Goal: Transaction & Acquisition: Purchase product/service

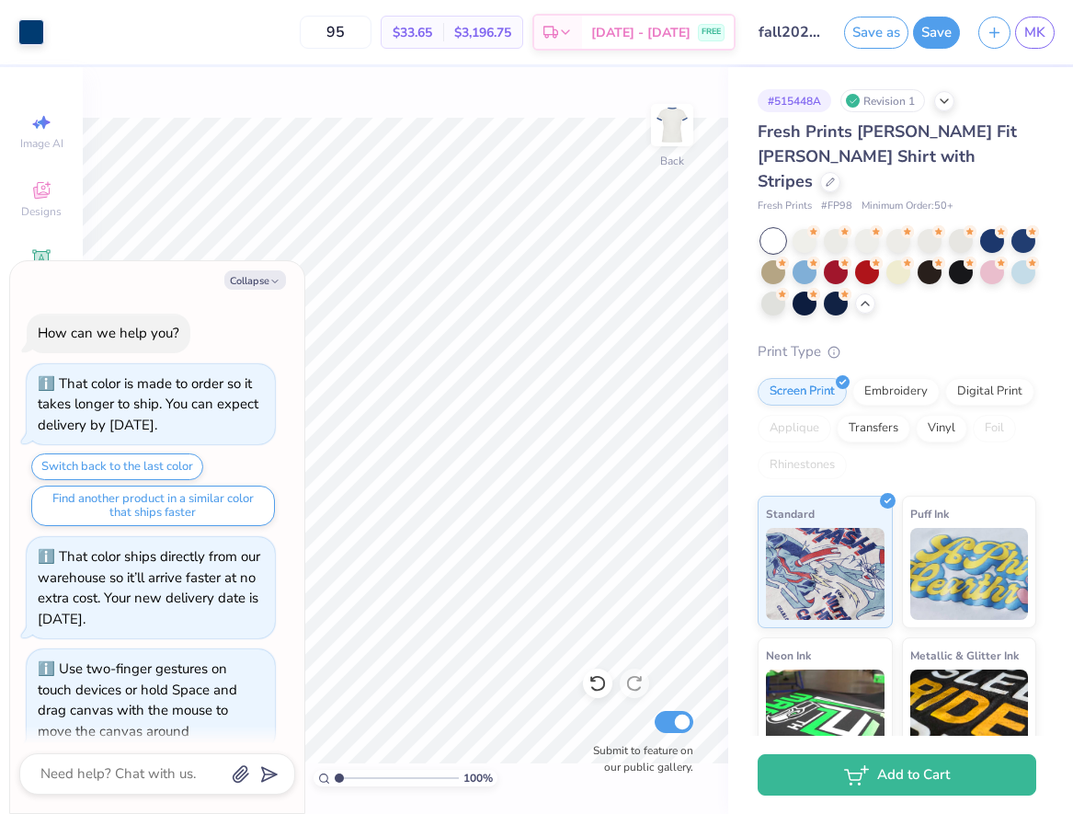
scroll to position [889, 0]
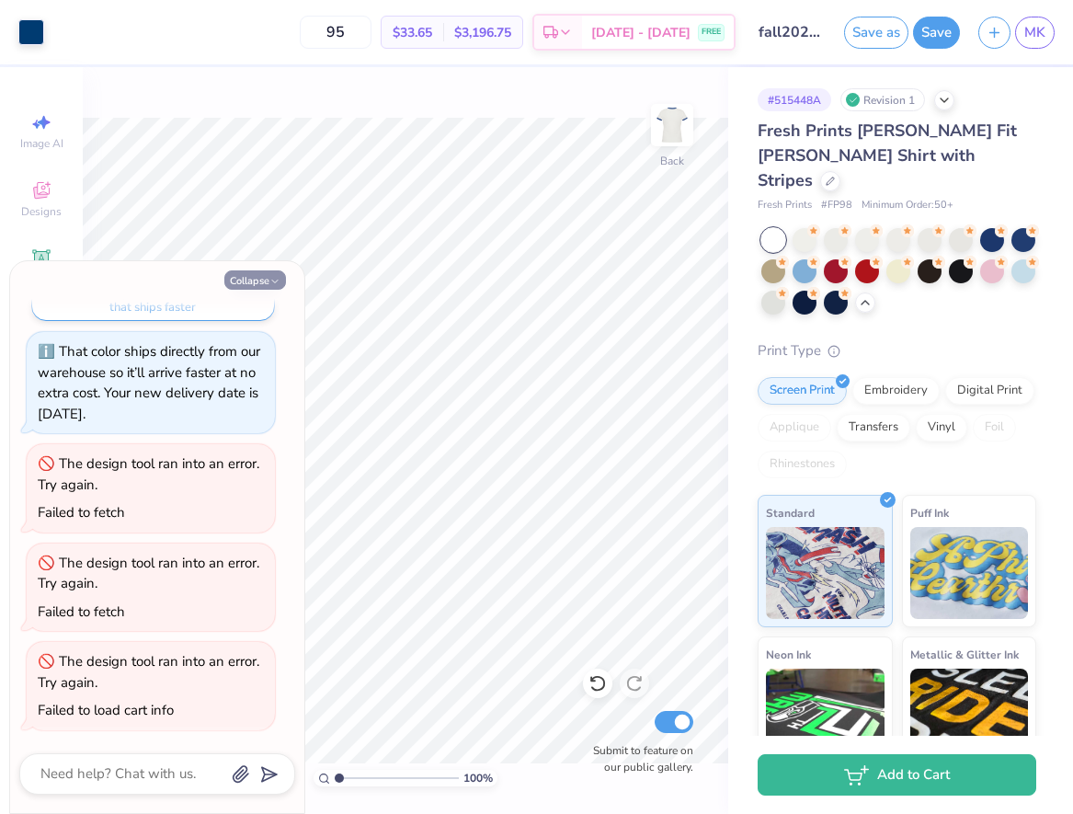
click at [276, 282] on icon "button" at bounding box center [275, 281] width 11 height 11
type textarea "x"
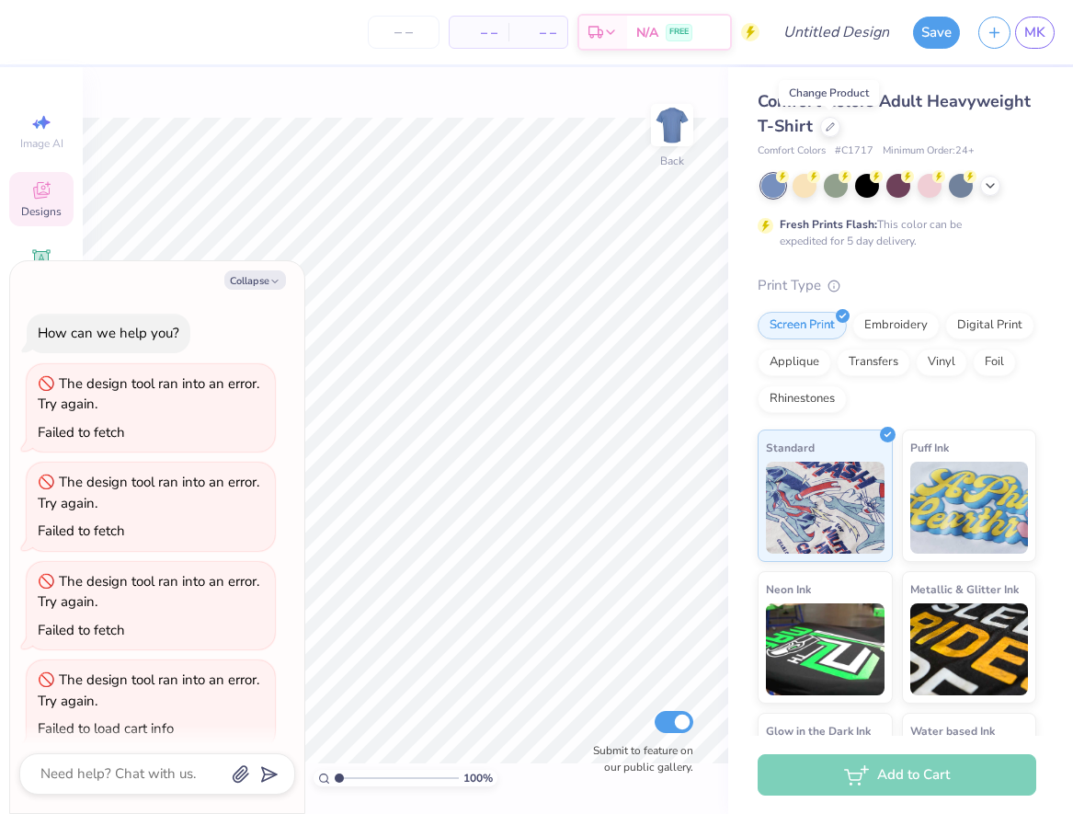
scroll to position [18, 0]
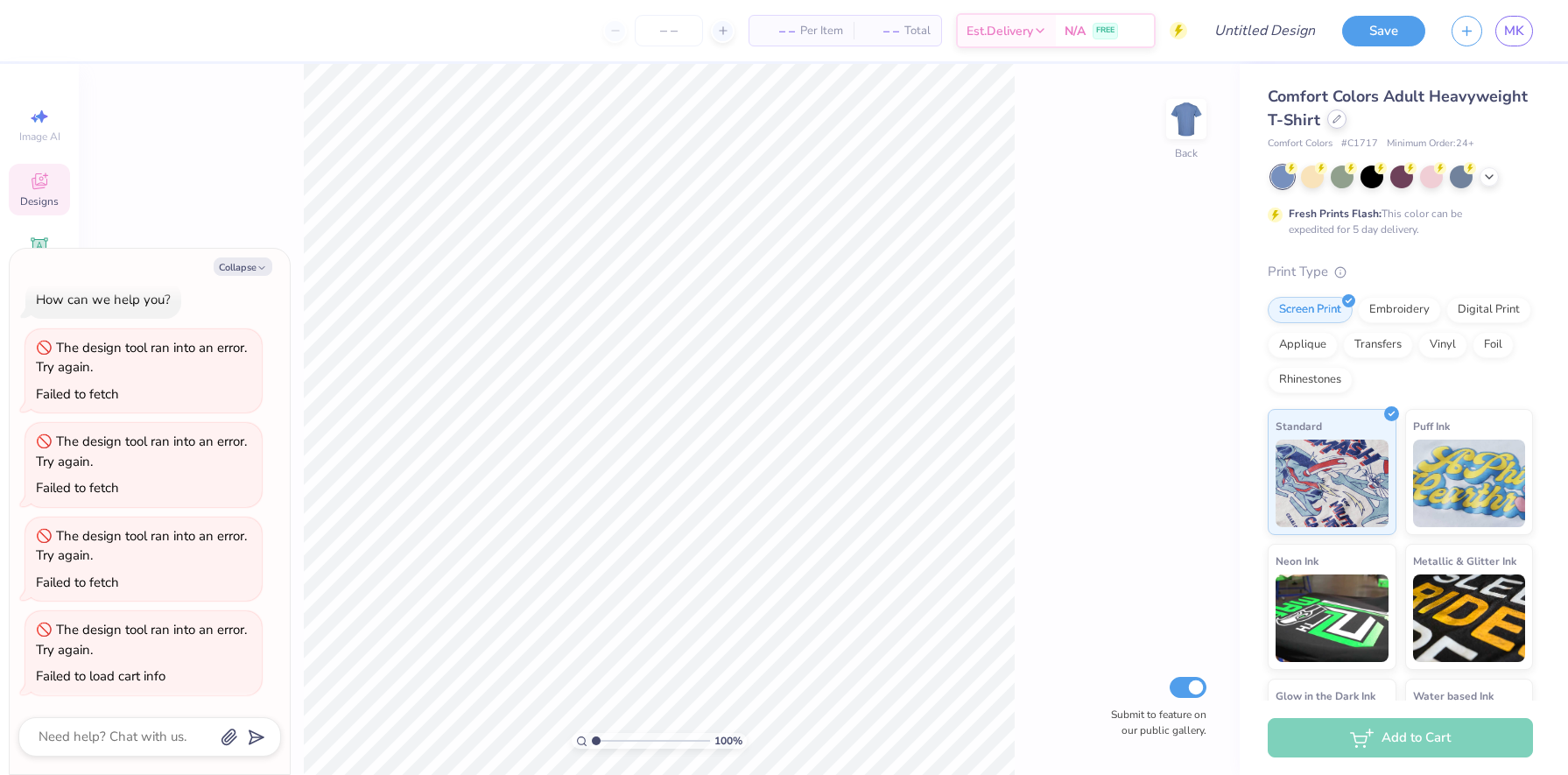
click at [1022, 120] on icon at bounding box center [1337, 118] width 9 height 9
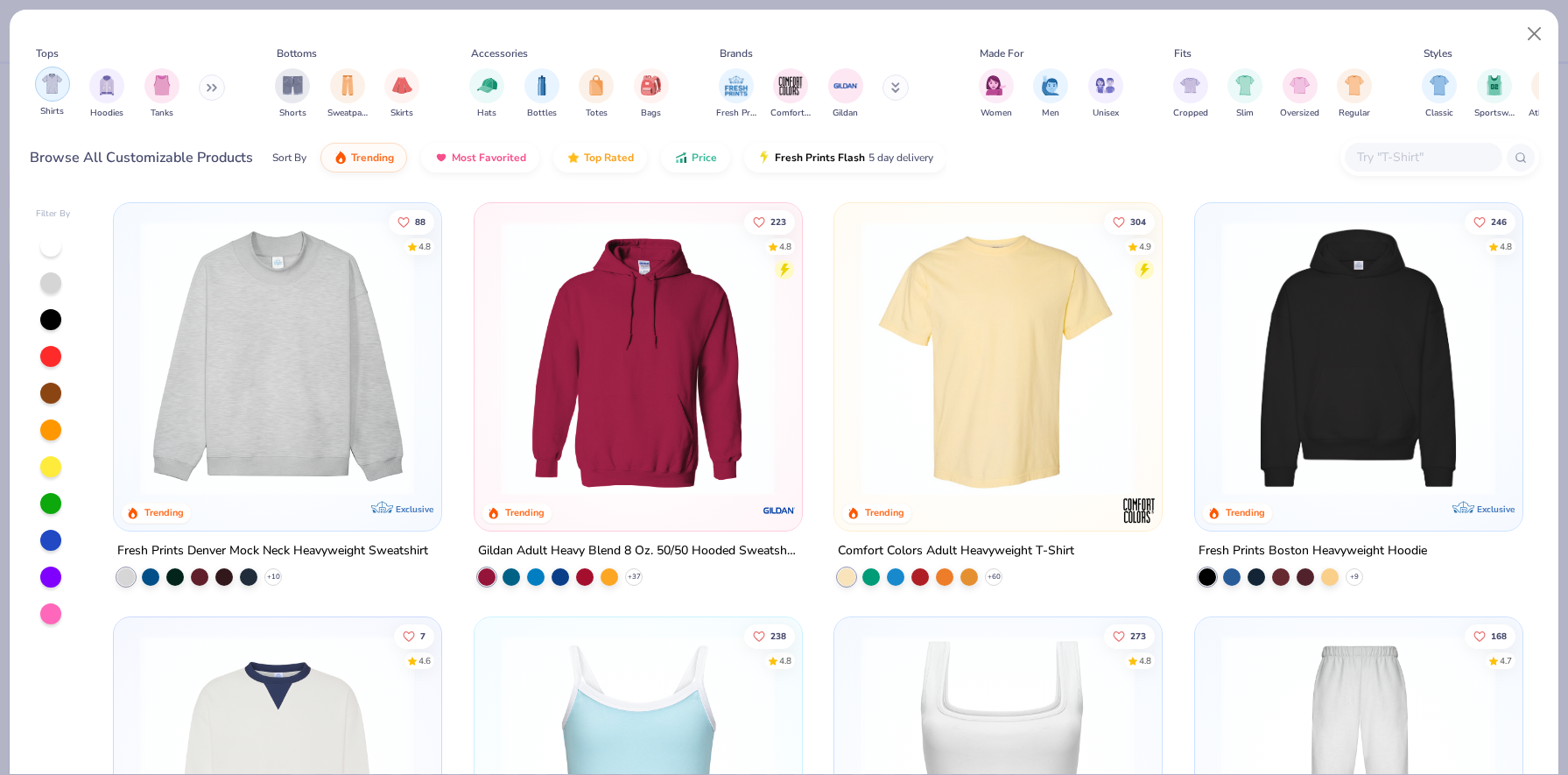
click at [43, 91] on img "filter for Shirts" at bounding box center [51, 83] width 20 height 20
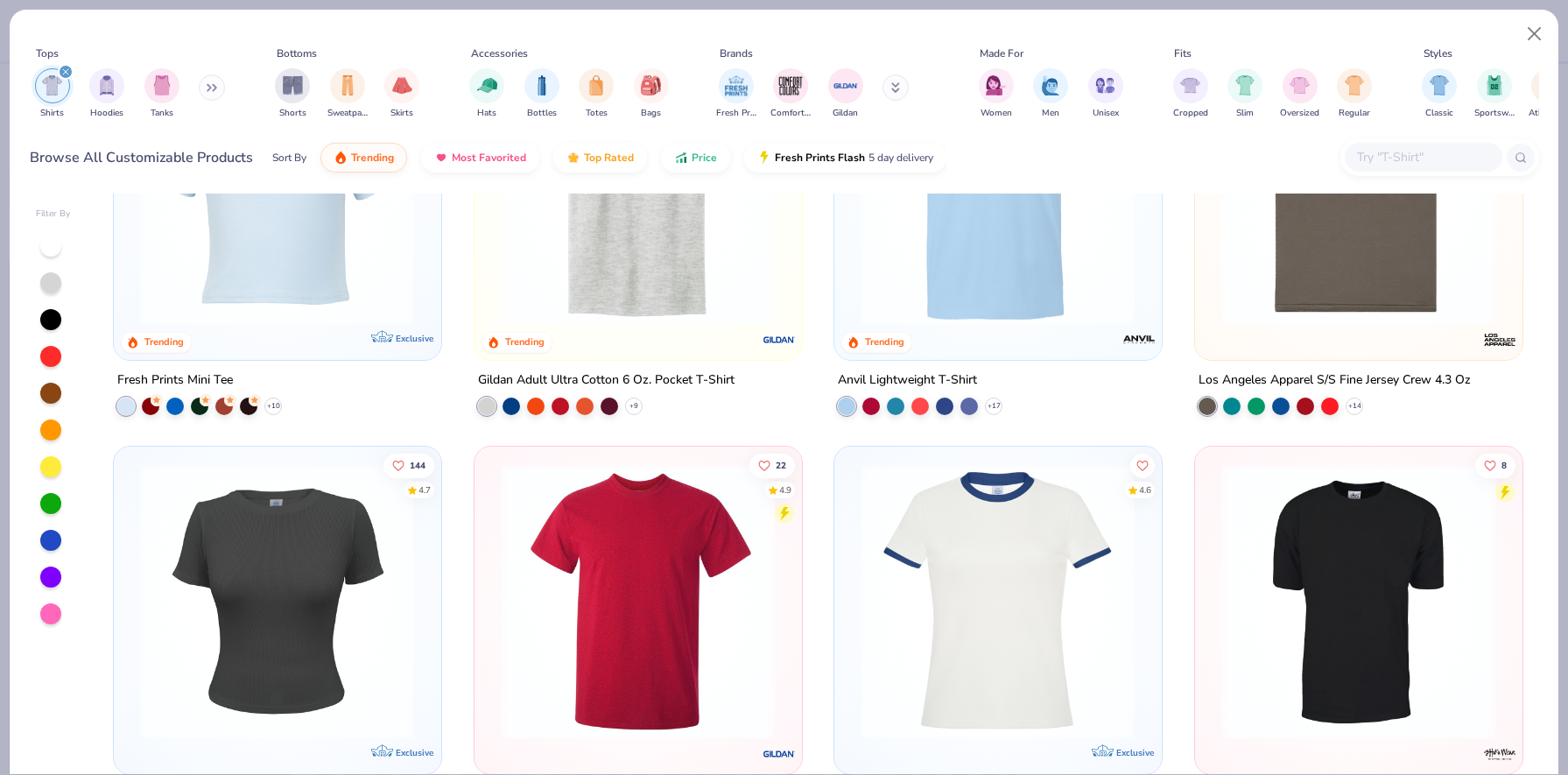
scroll to position [1091, 0]
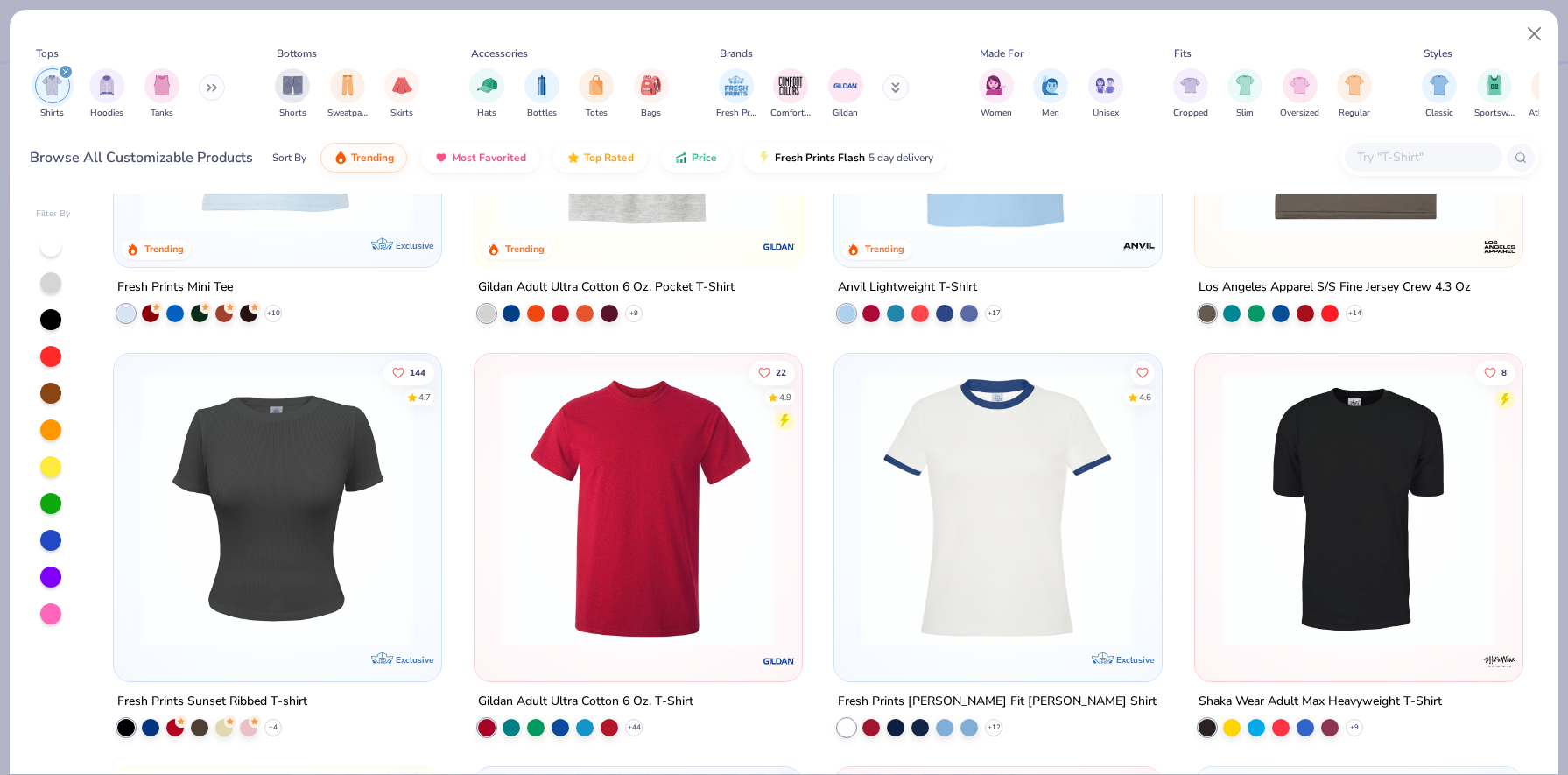
click at [334, 480] on img at bounding box center [277, 507] width 291 height 275
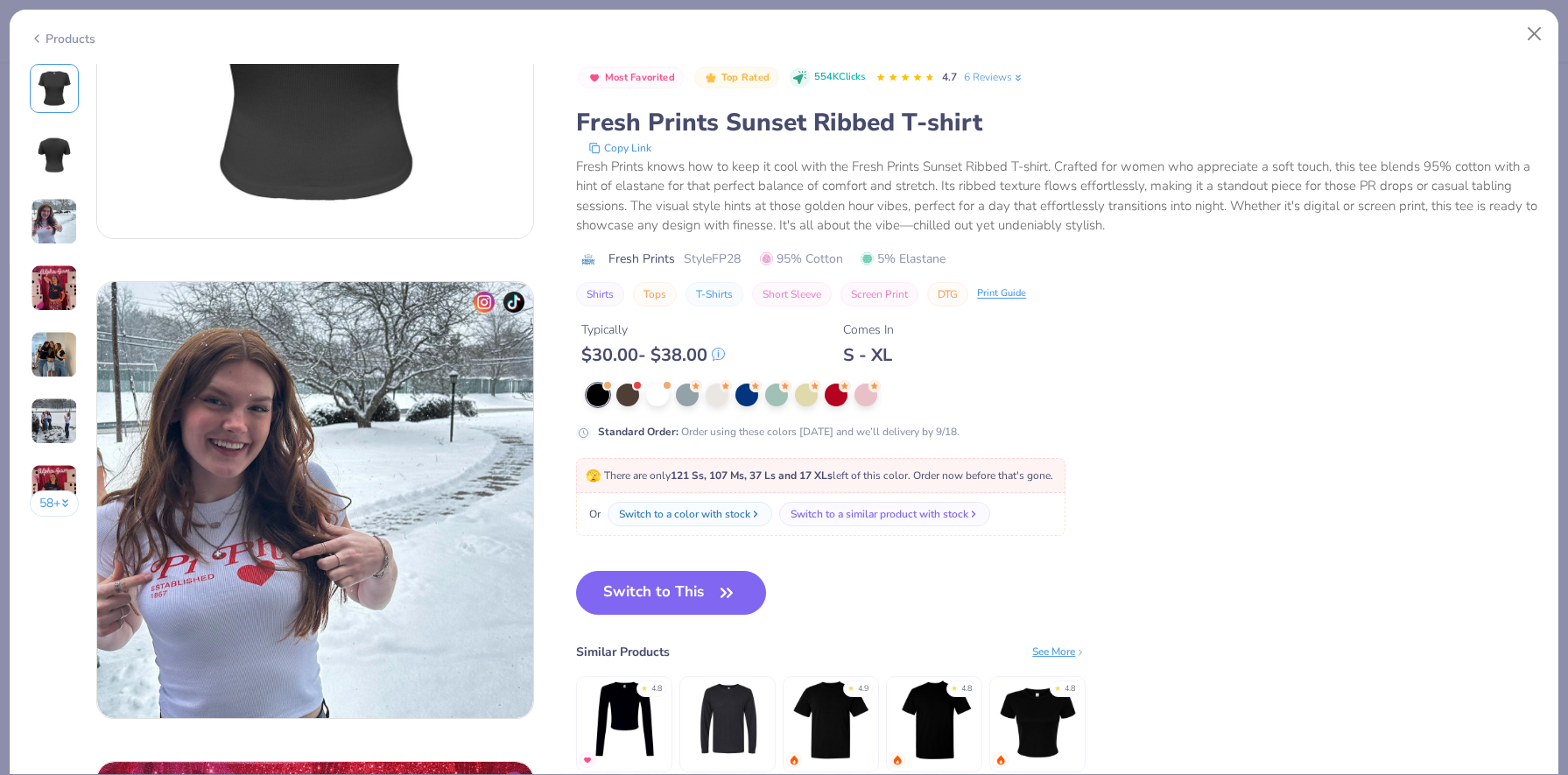
scroll to position [1202, 0]
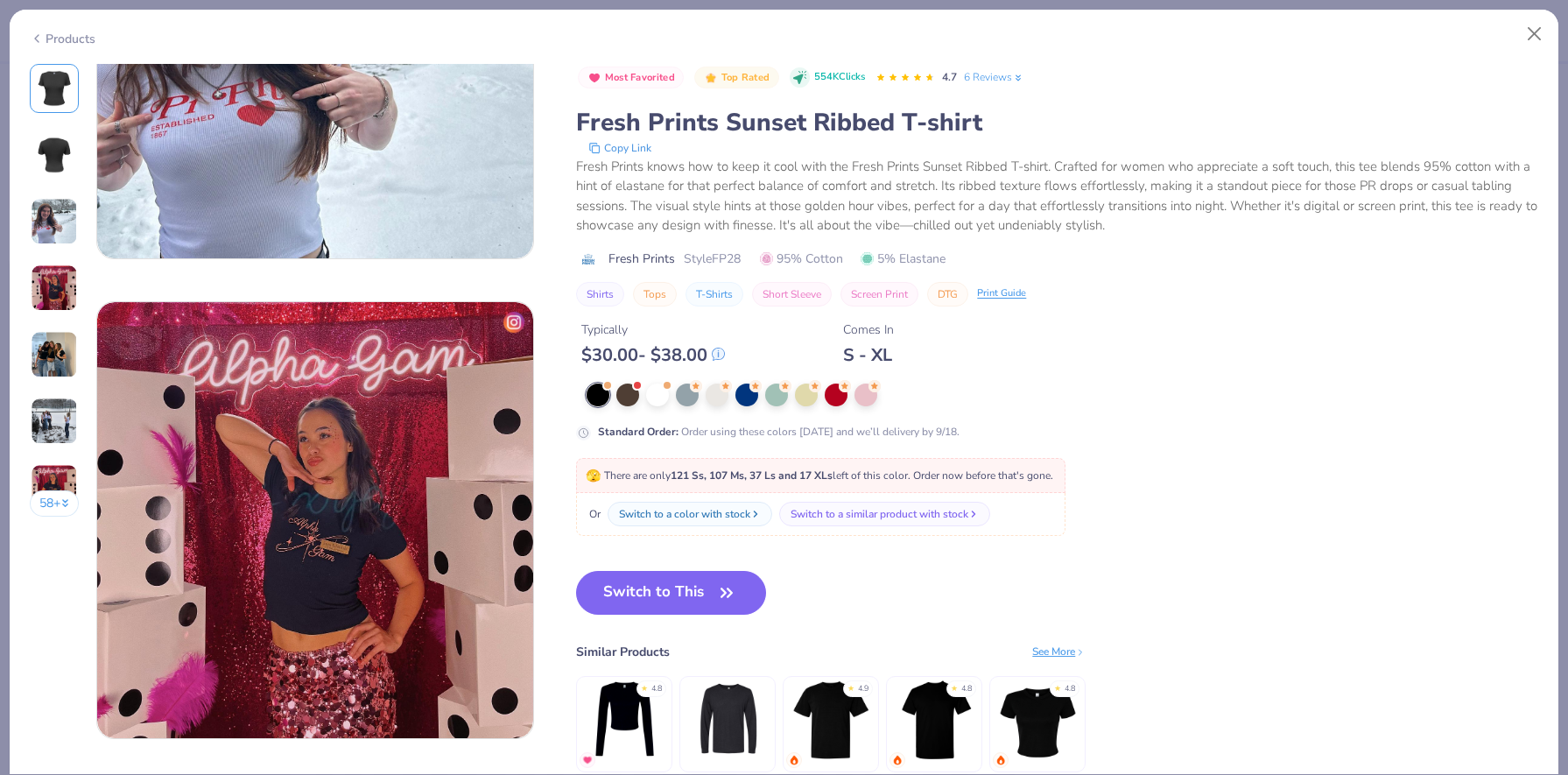
click at [1016, 718] on img at bounding box center [1038, 720] width 83 height 83
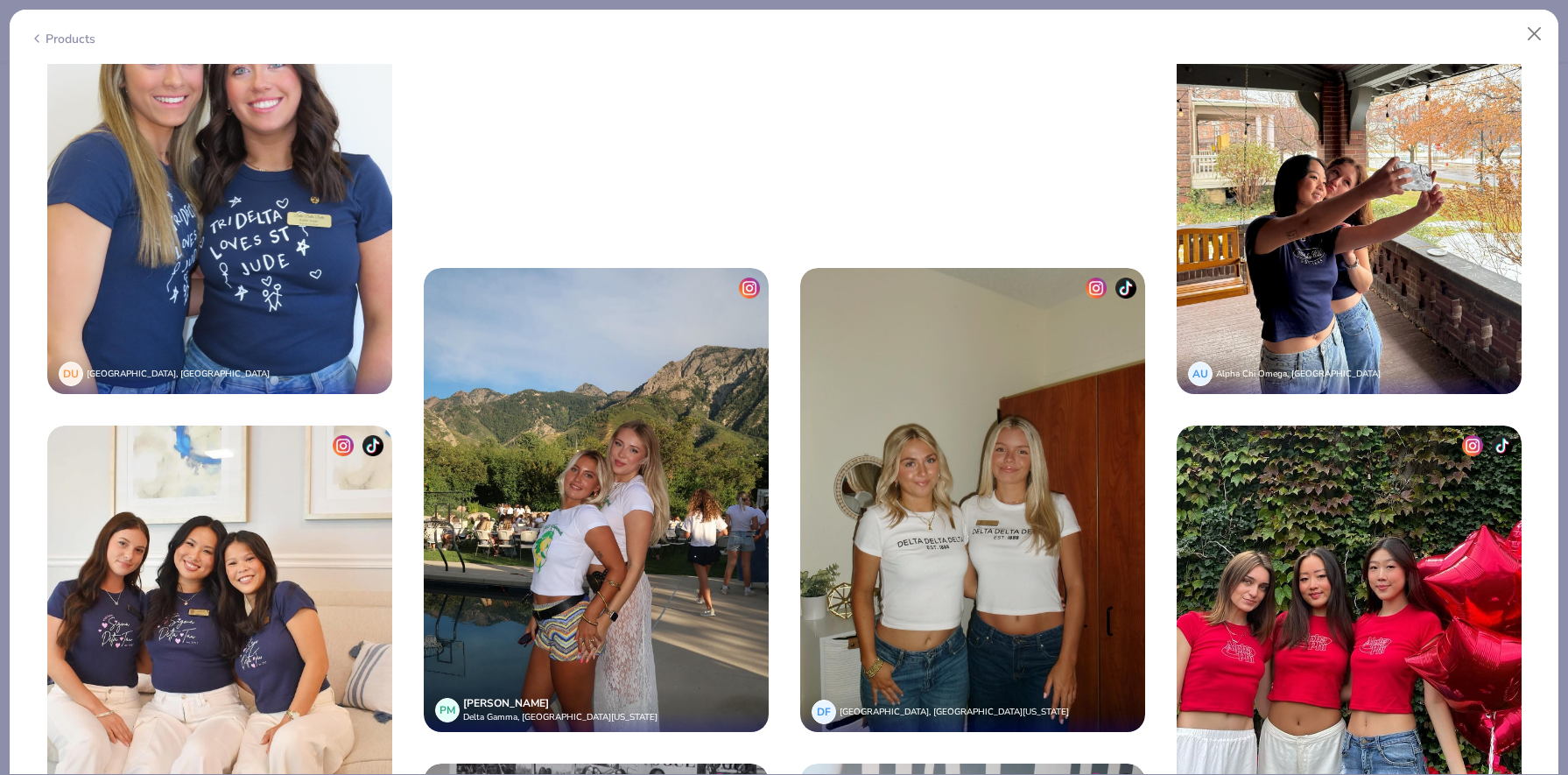
scroll to position [3655, 0]
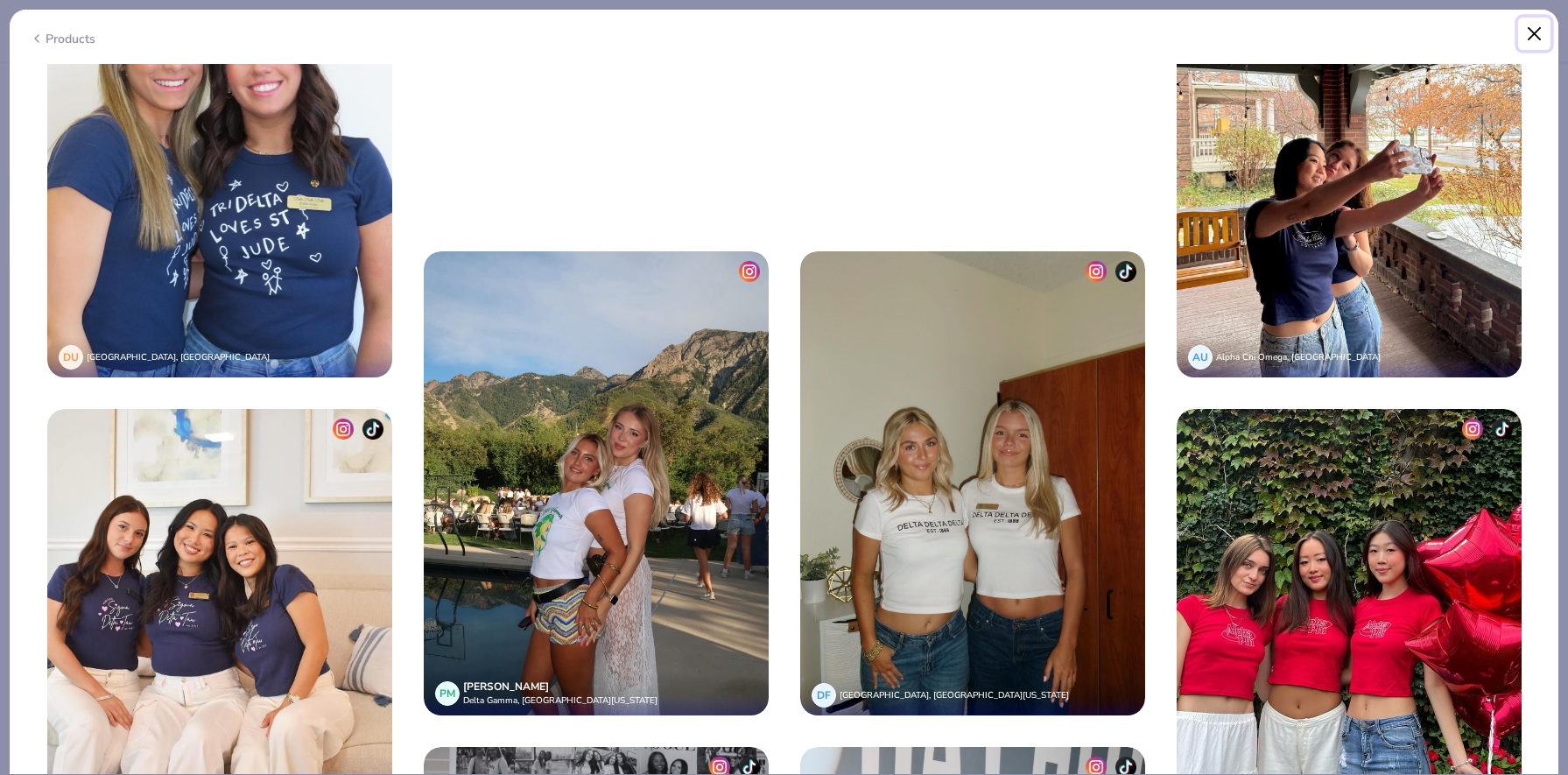
click at [1022, 43] on button "Close" at bounding box center [1535, 33] width 33 height 33
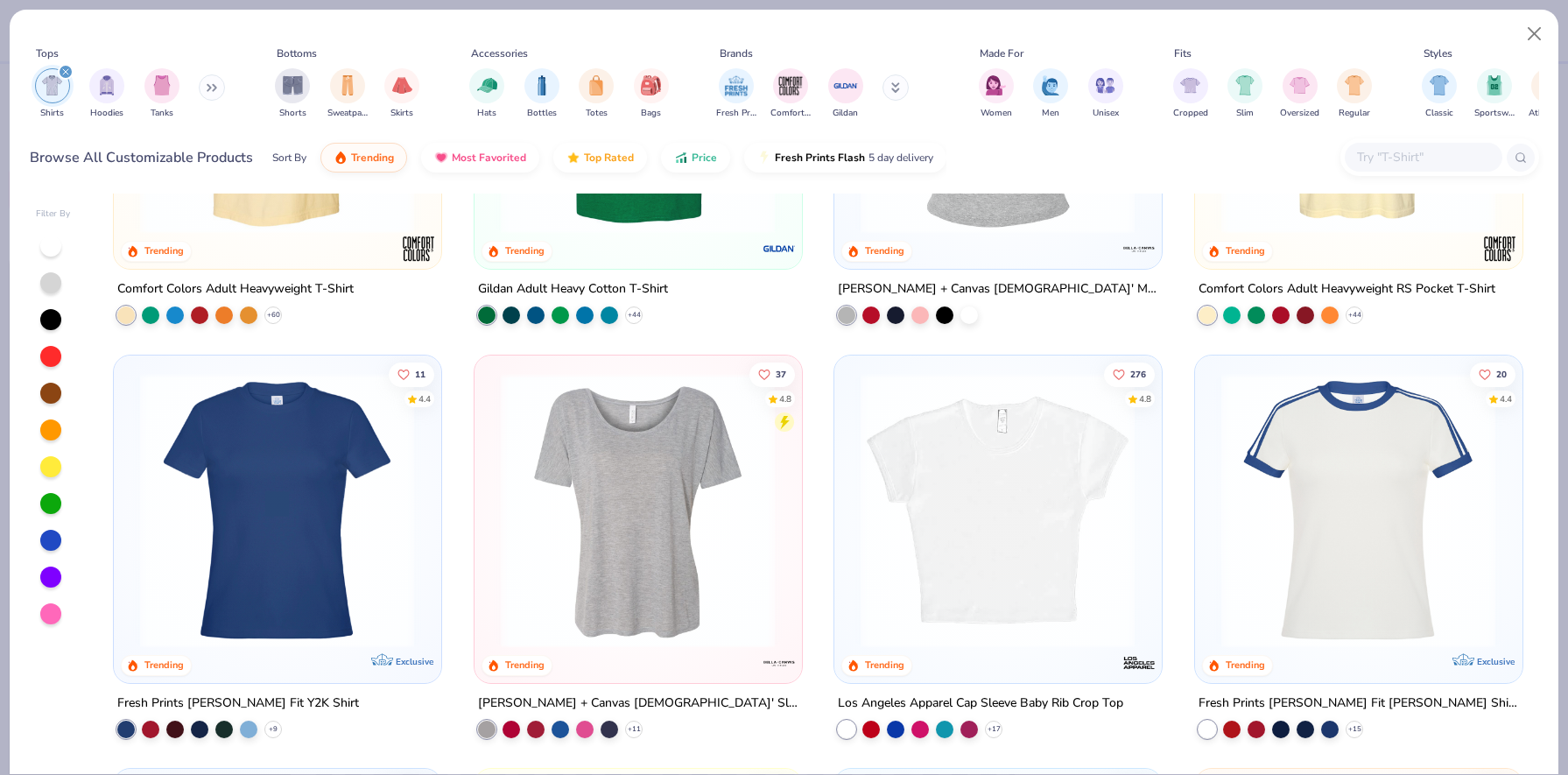
scroll to position [255, 0]
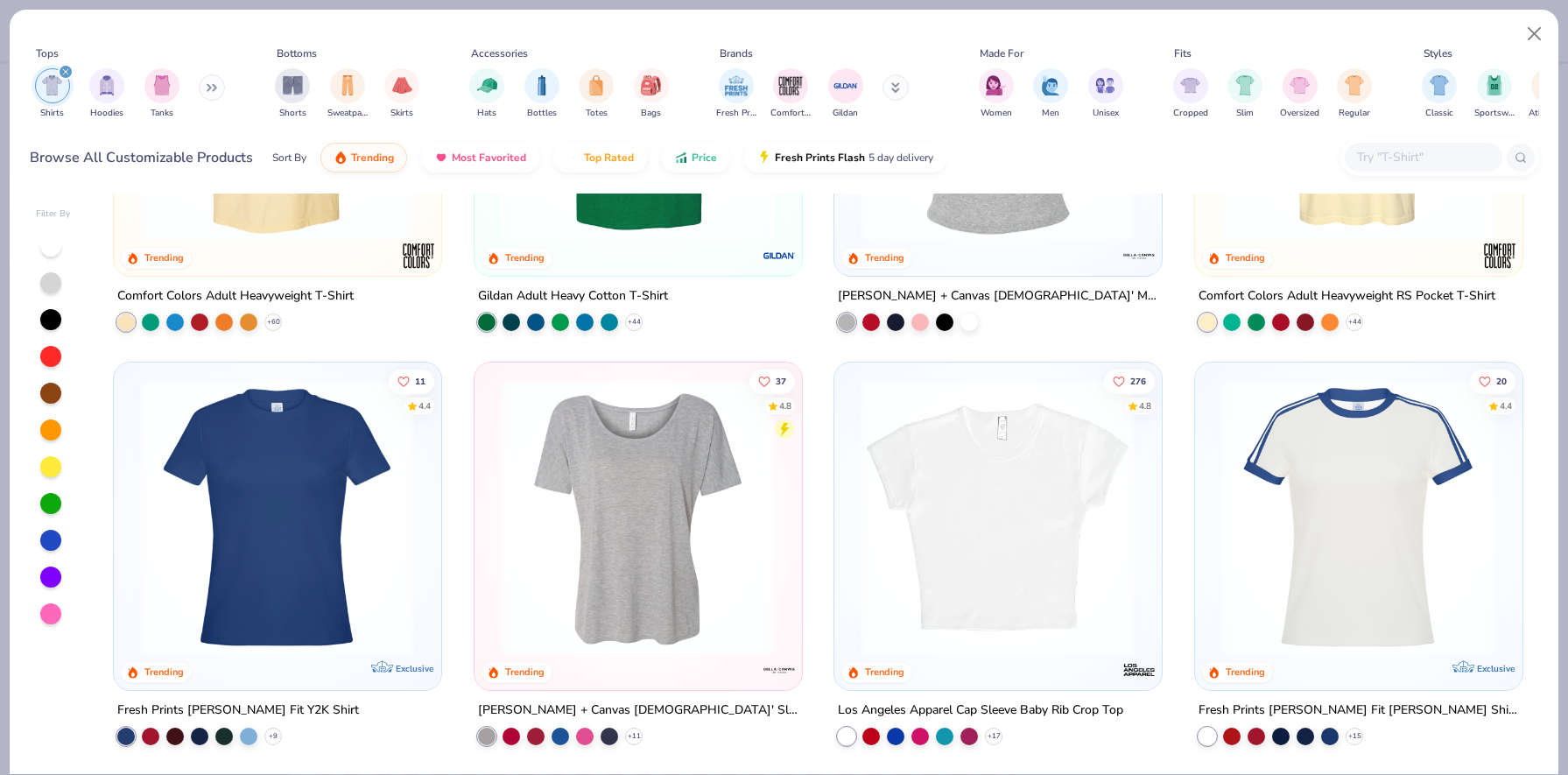
click at [334, 606] on img at bounding box center [277, 516] width 291 height 275
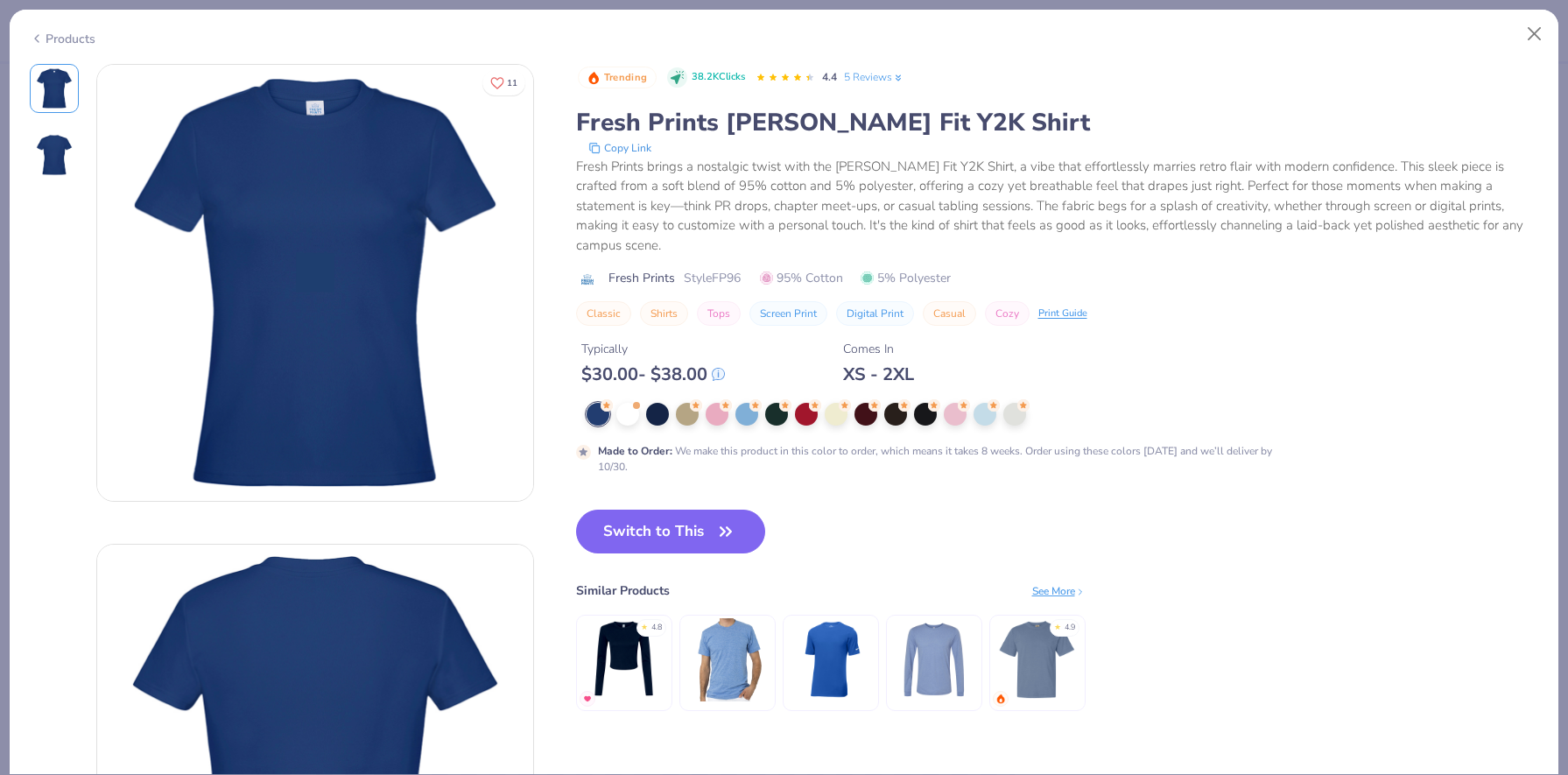
click at [56, 157] on img at bounding box center [54, 155] width 42 height 42
click at [880, 72] on link "5 Reviews" at bounding box center [874, 77] width 60 height 16
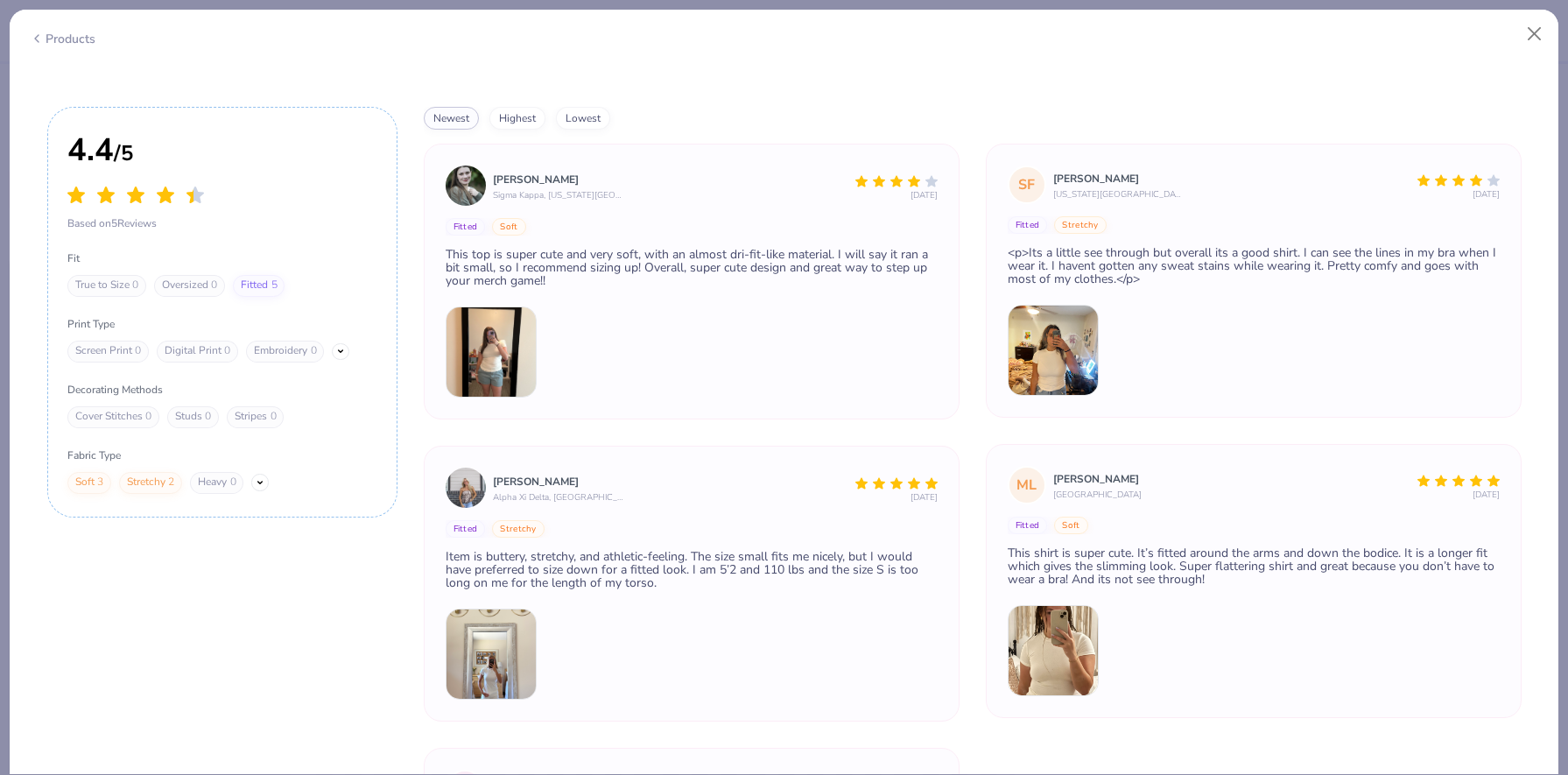
scroll to position [2668, 0]
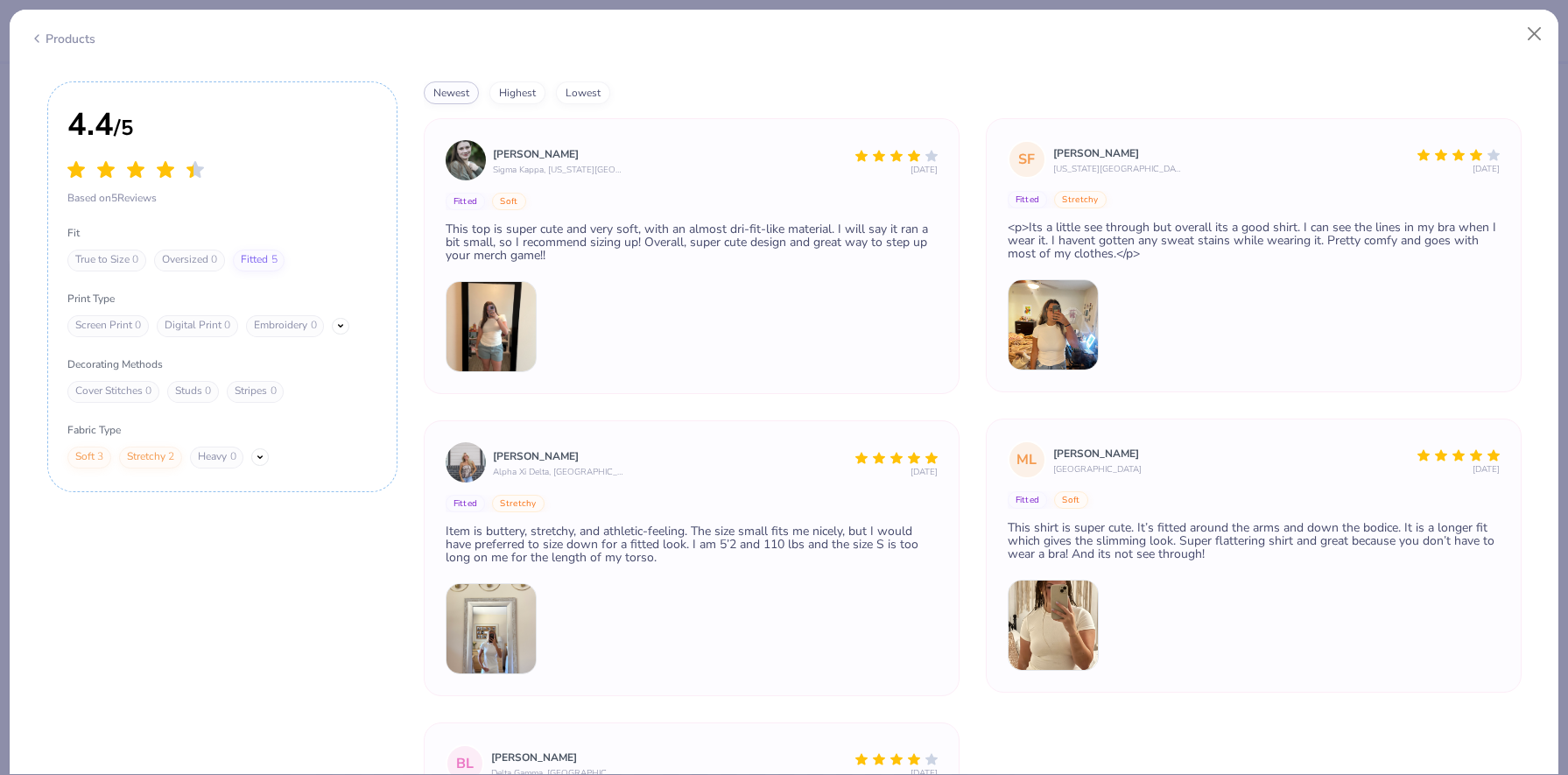
click at [503, 631] on img at bounding box center [491, 629] width 91 height 91
click at [489, 617] on img at bounding box center [491, 629] width 91 height 91
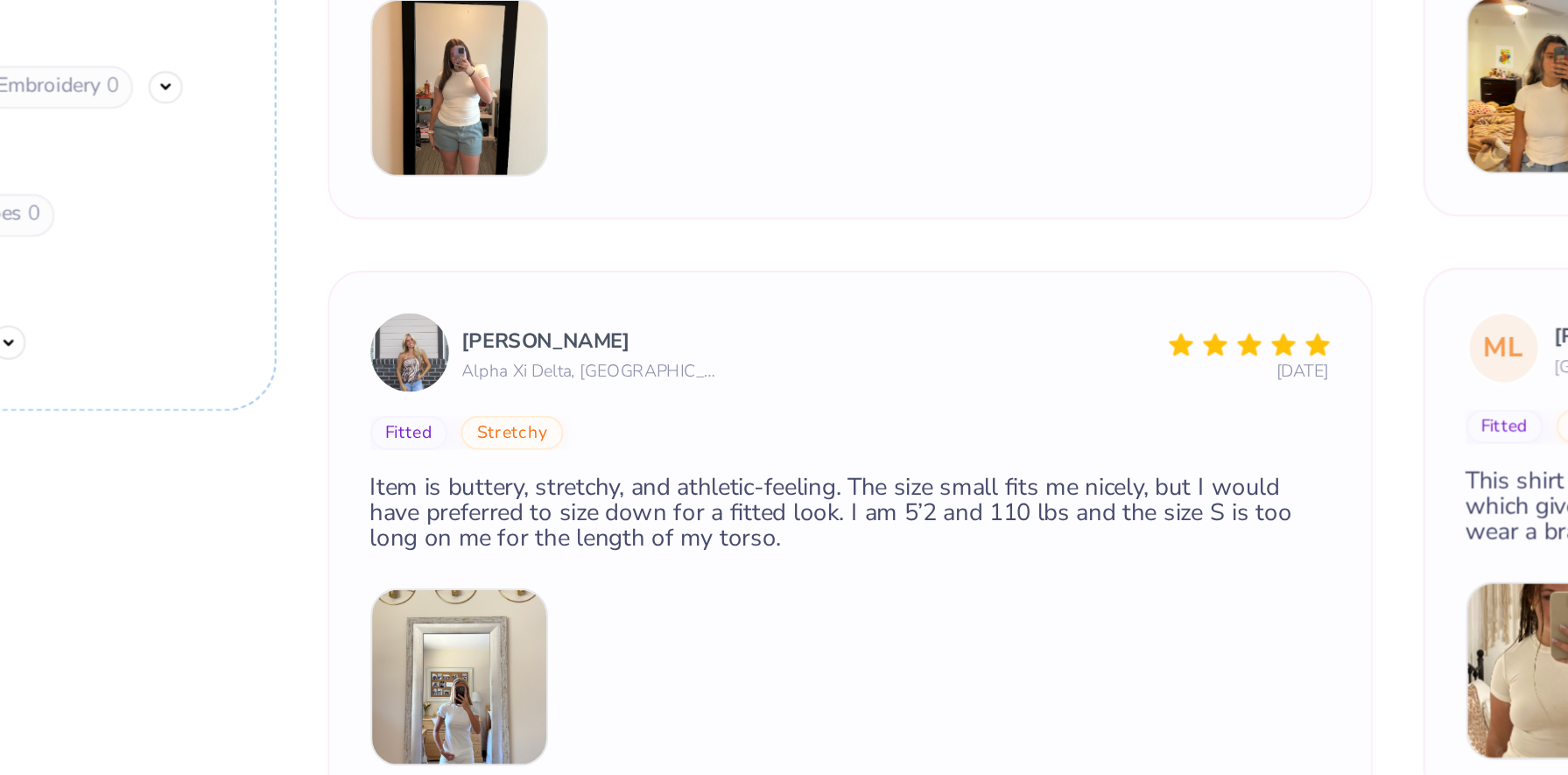
scroll to position [2772, 0]
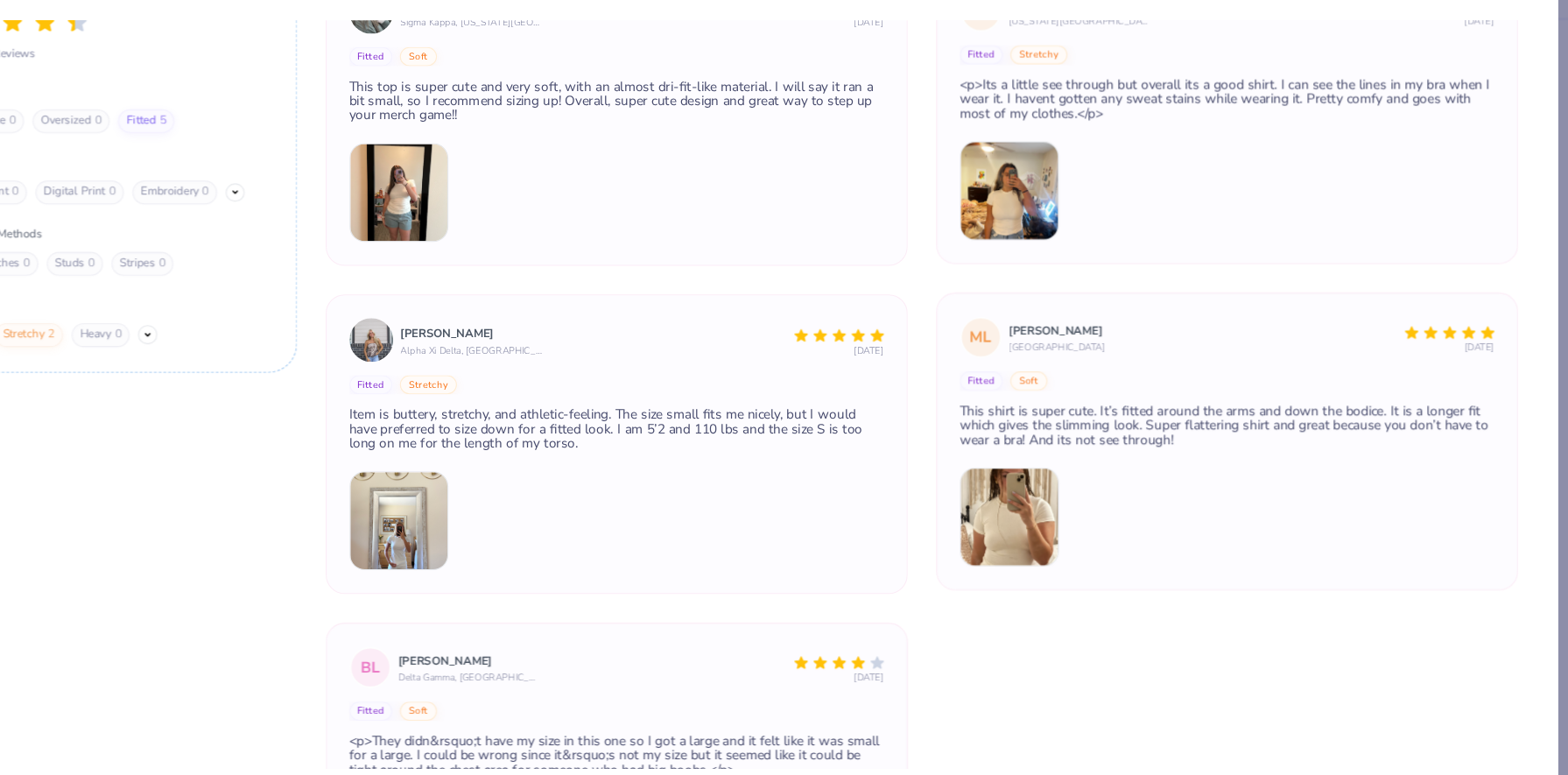
type textarea "x"
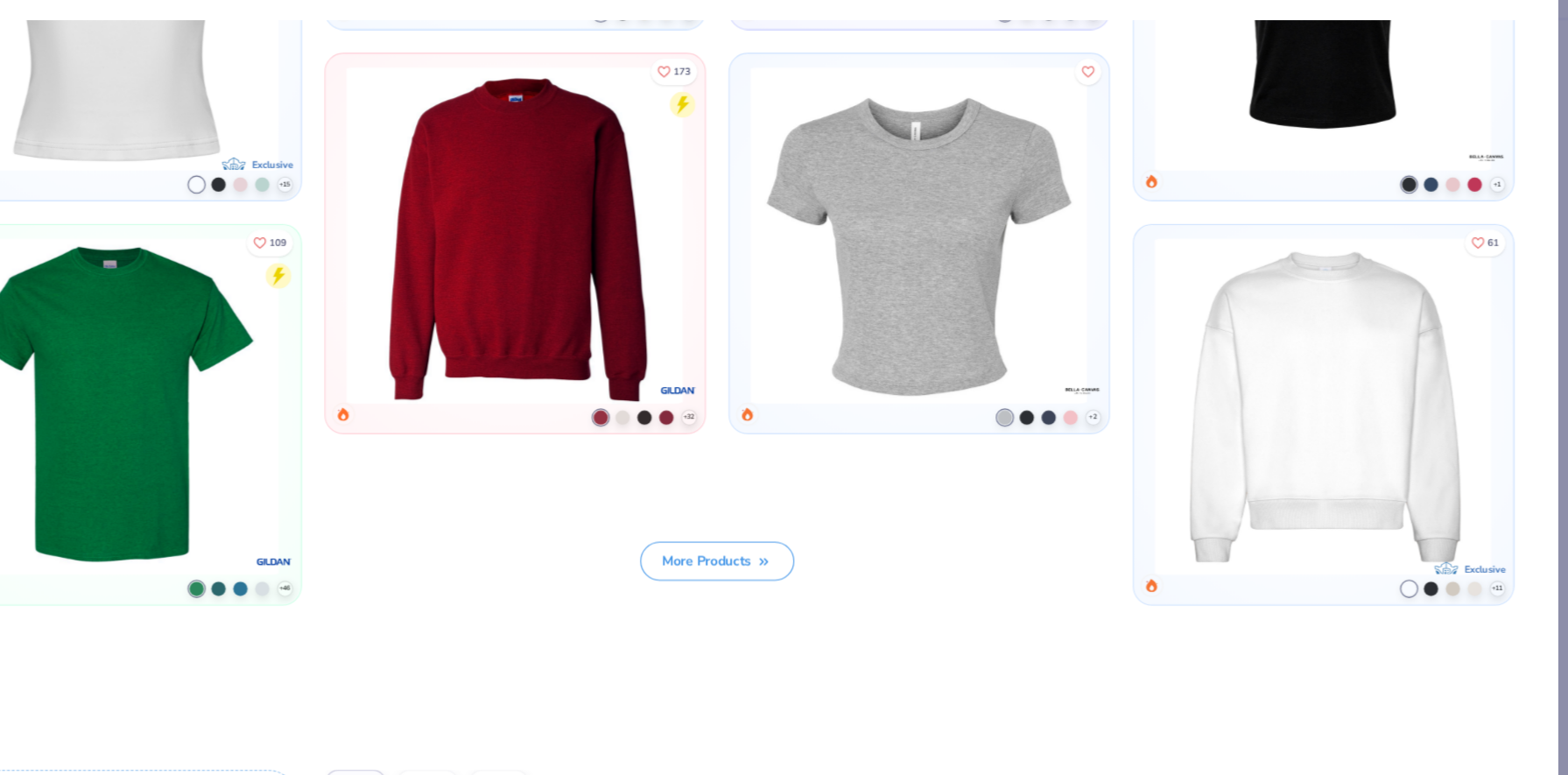
scroll to position [0, 0]
